Goal: Check status

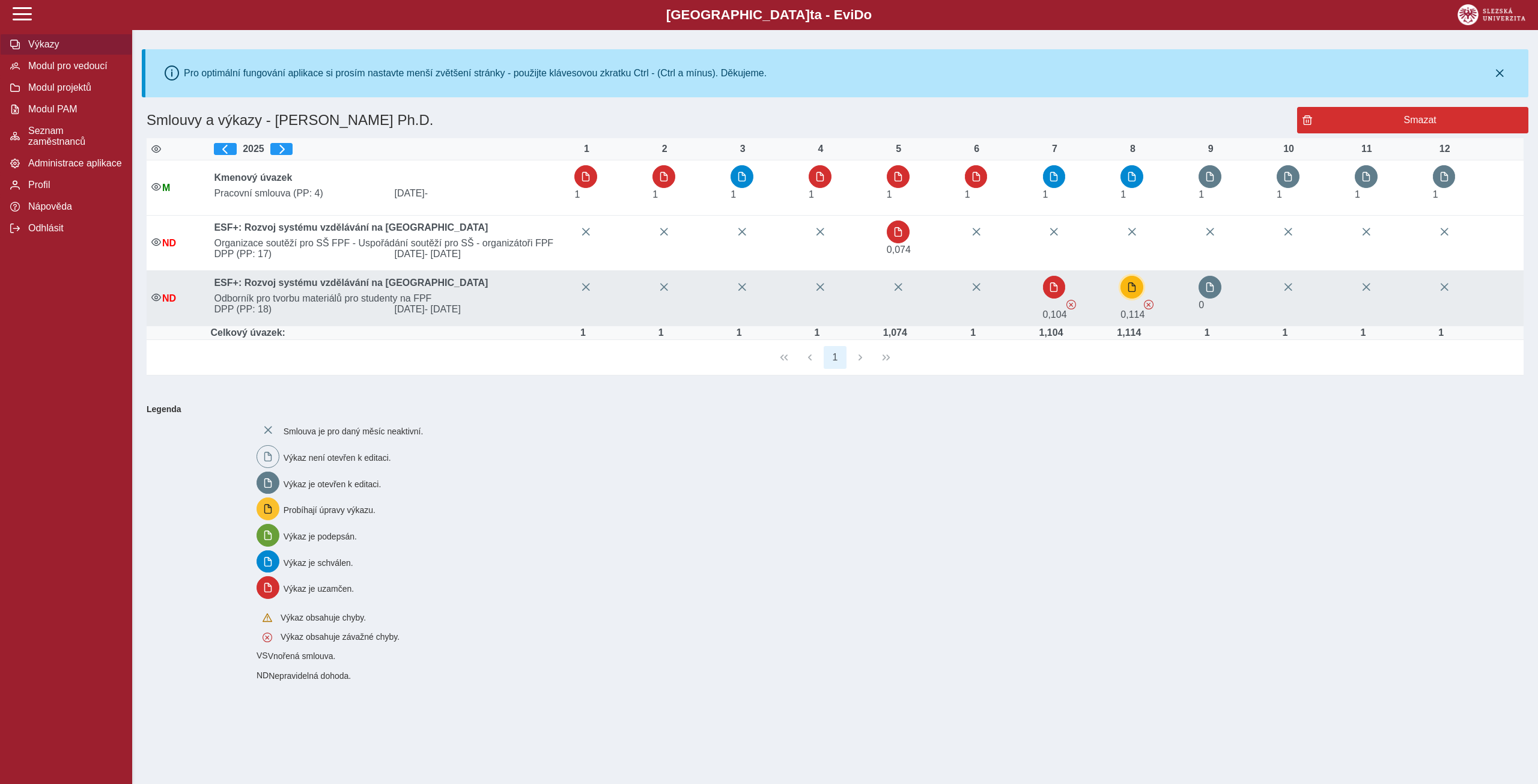
click at [1137, 286] on span "button" at bounding box center [1132, 287] width 9 height 9
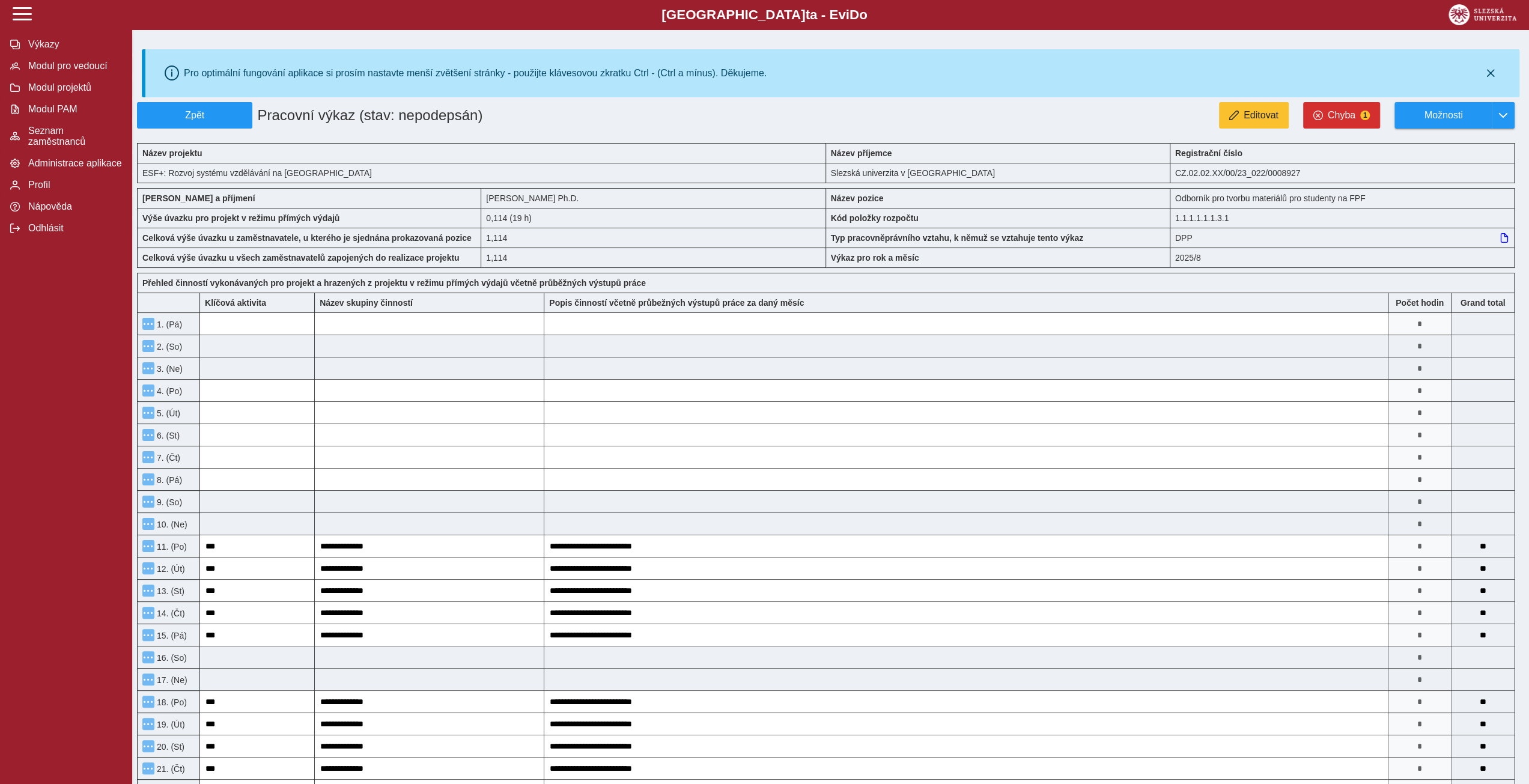
click at [1503, 236] on icon at bounding box center [1504, 238] width 9 height 9
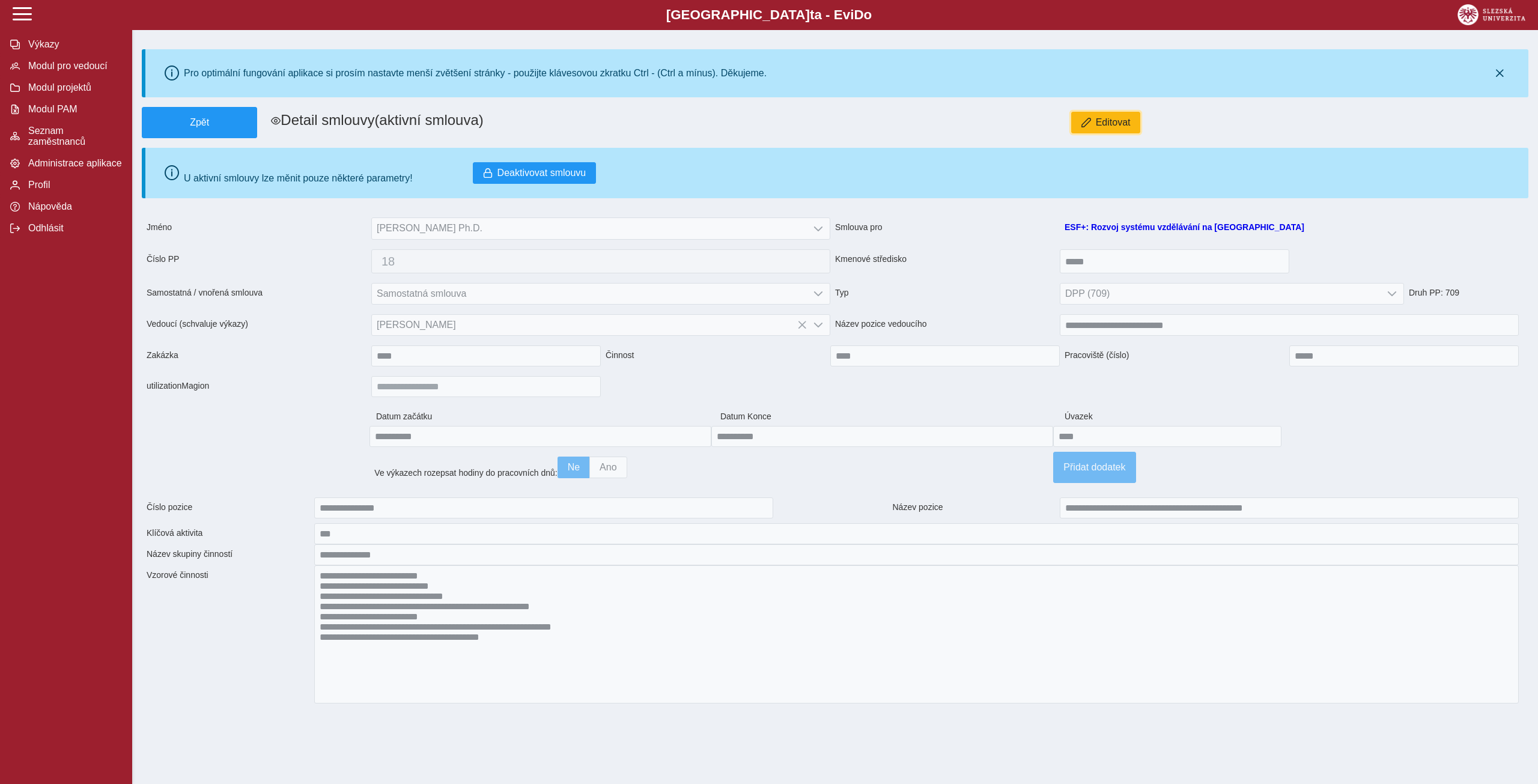
click at [1106, 124] on span "Editovat" at bounding box center [1114, 122] width 35 height 11
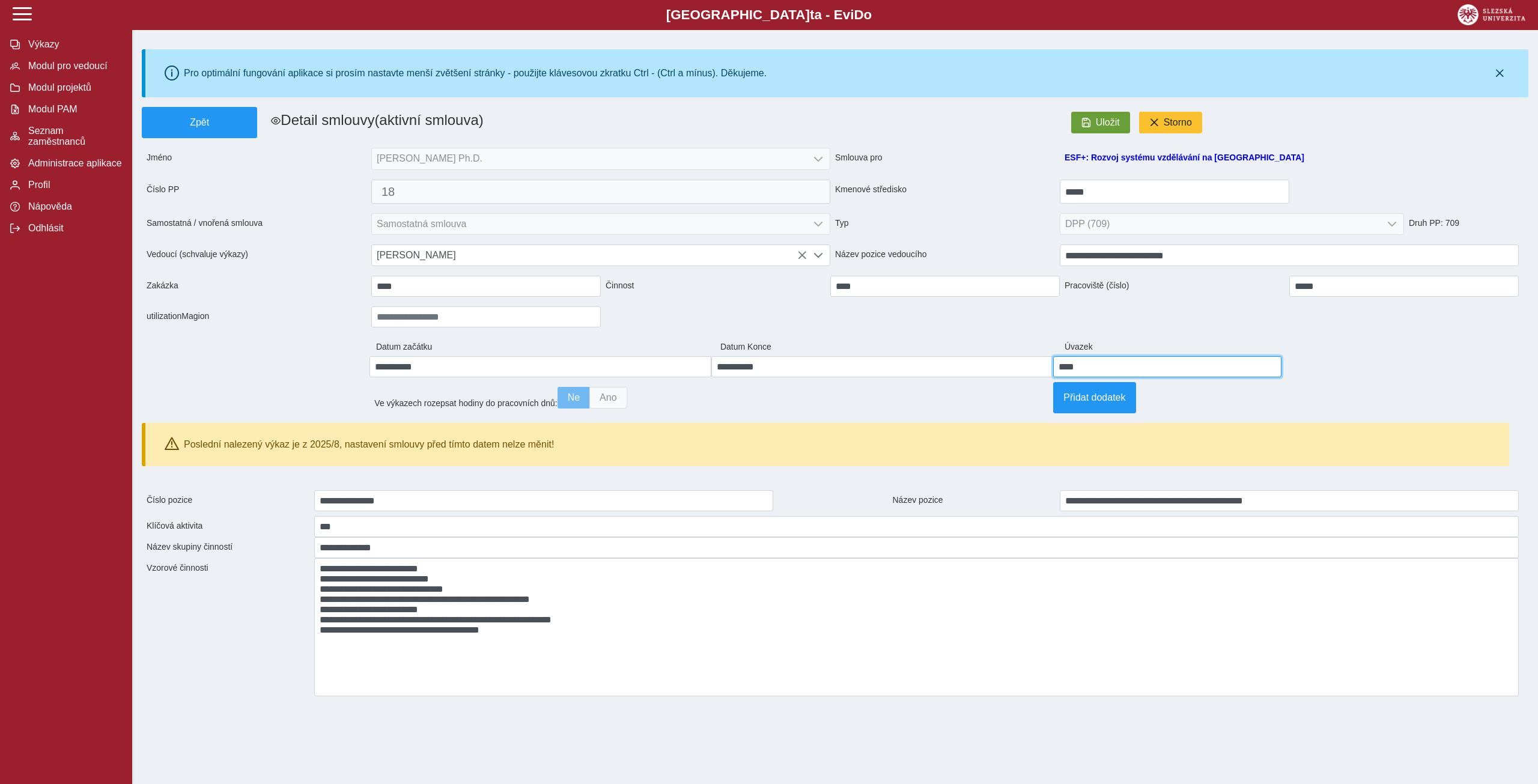
click at [1172, 377] on input "****" at bounding box center [1167, 367] width 228 height 21
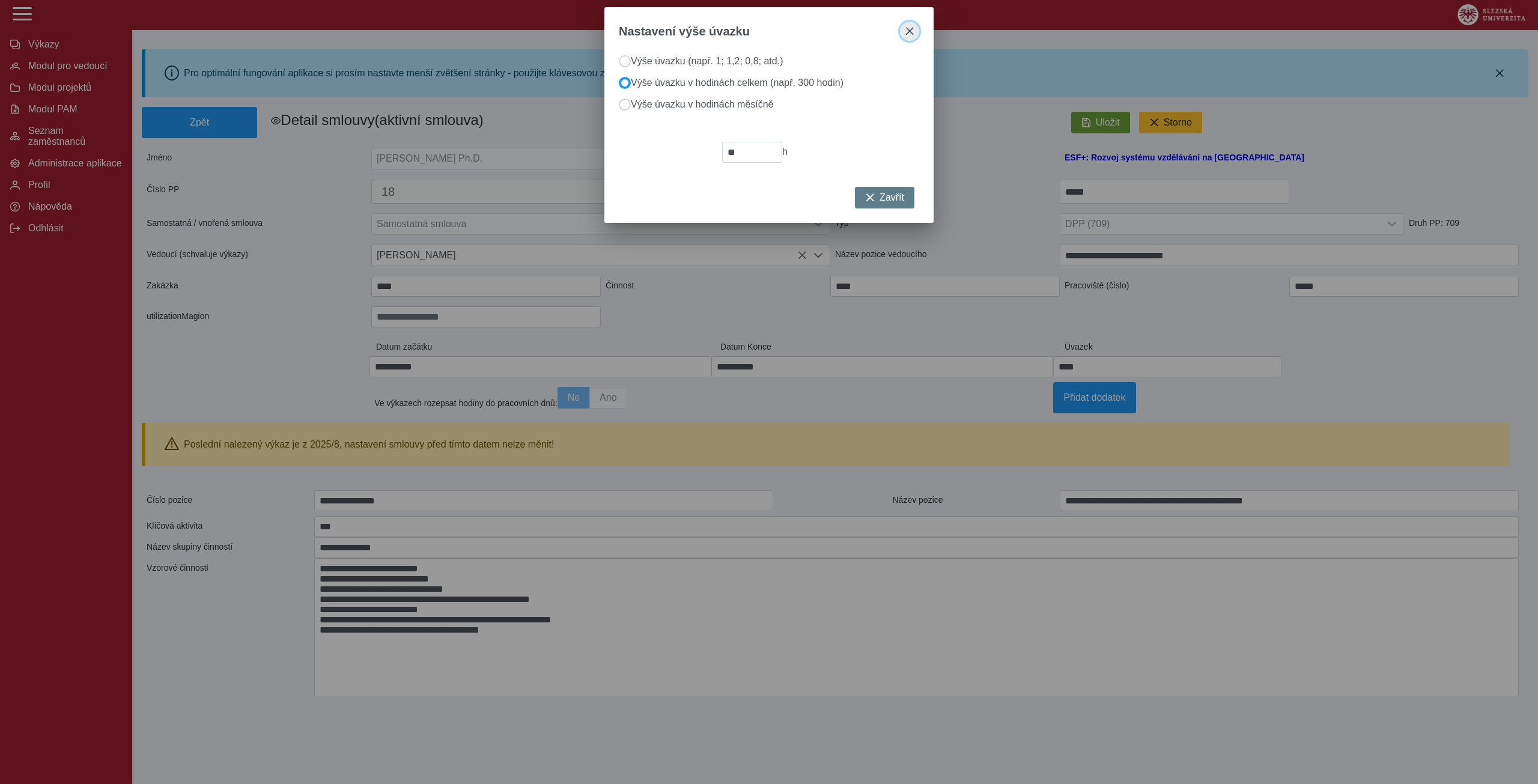
click at [911, 34] on span "close" at bounding box center [909, 31] width 9 height 9
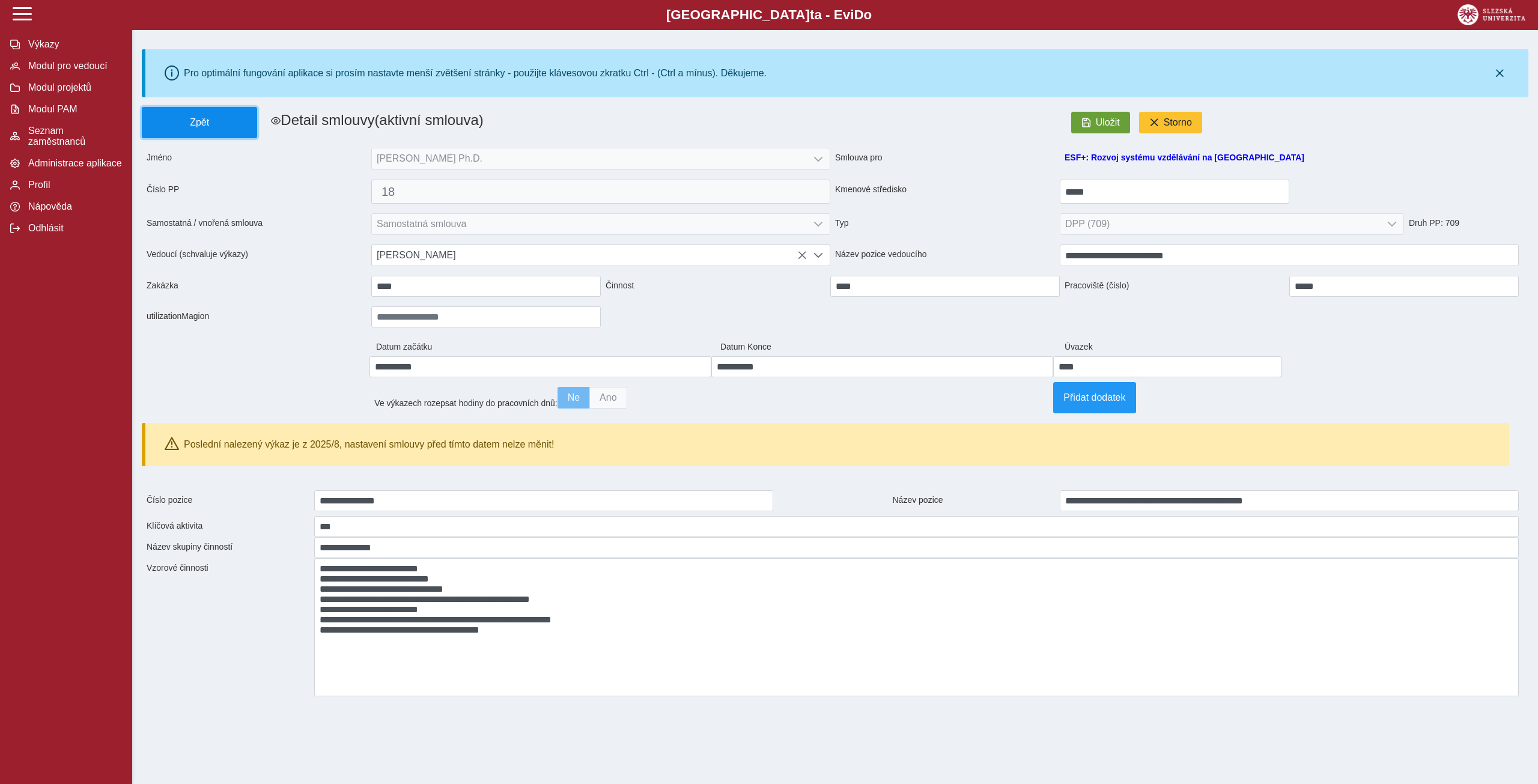
click at [192, 121] on span "Zpět" at bounding box center [200, 122] width 105 height 11
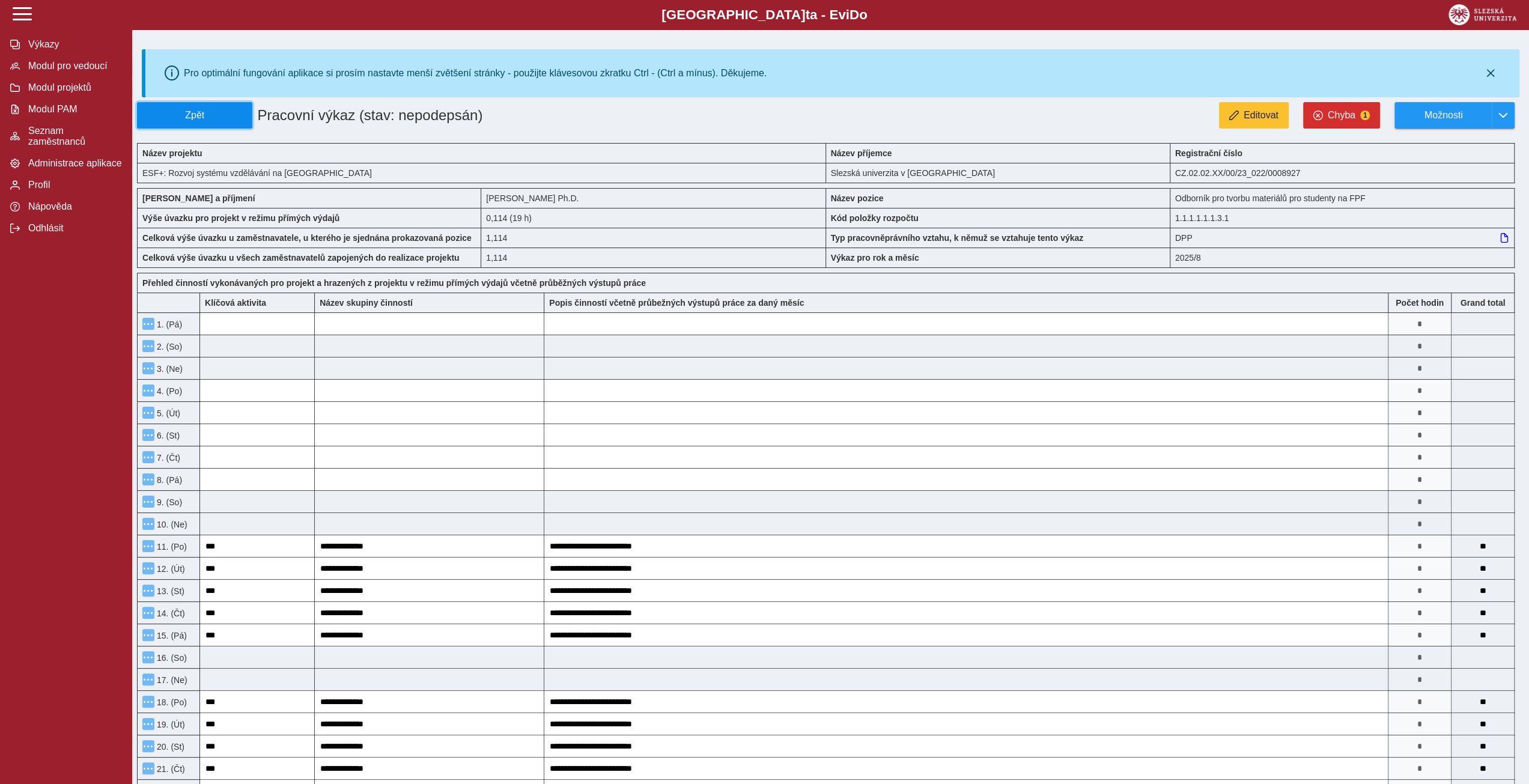
click at [188, 125] on button "Zpět" at bounding box center [195, 115] width 115 height 26
